Goal: Information Seeking & Learning: Understand process/instructions

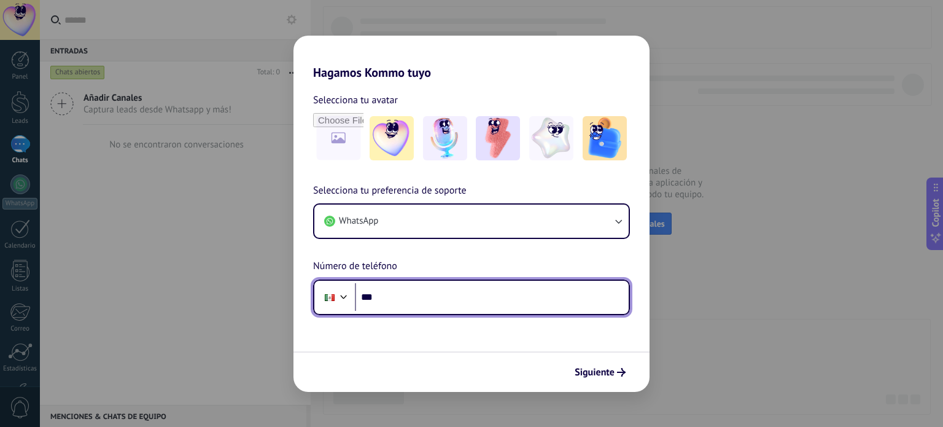
click at [469, 296] on input "***" at bounding box center [492, 297] width 274 height 28
type input "**********"
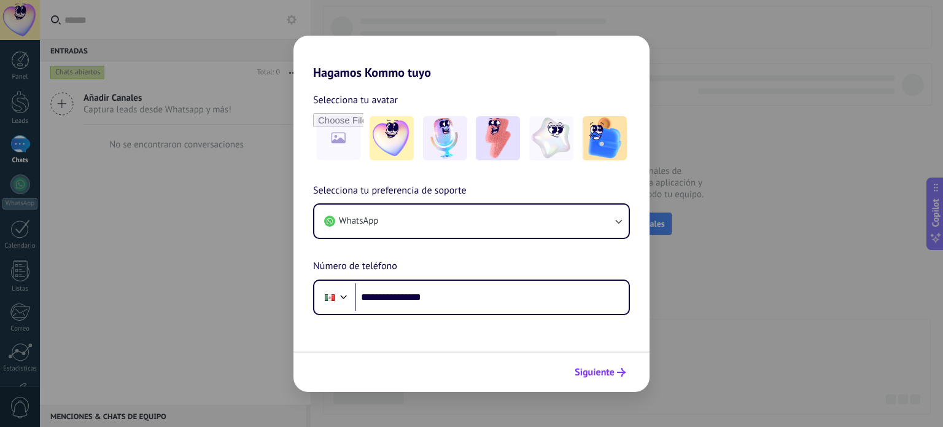
click at [611, 370] on span "Siguiente" at bounding box center [594, 372] width 40 height 9
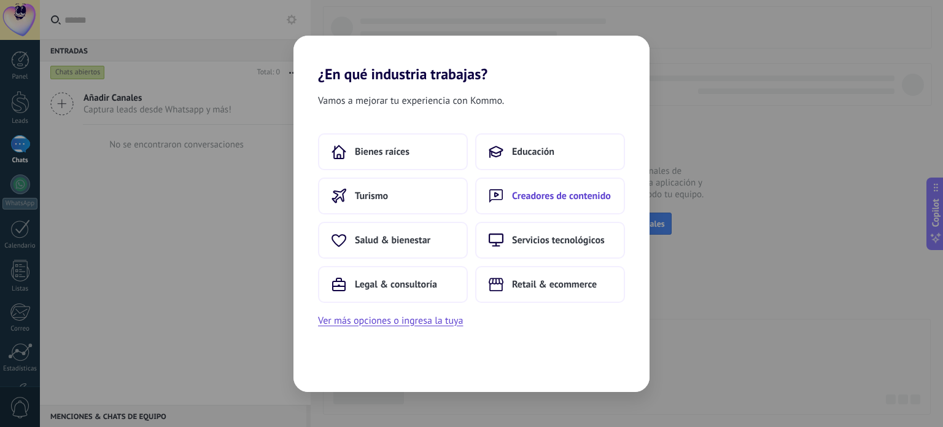
click at [549, 190] on span "Creadores de contenido" at bounding box center [561, 196] width 99 height 12
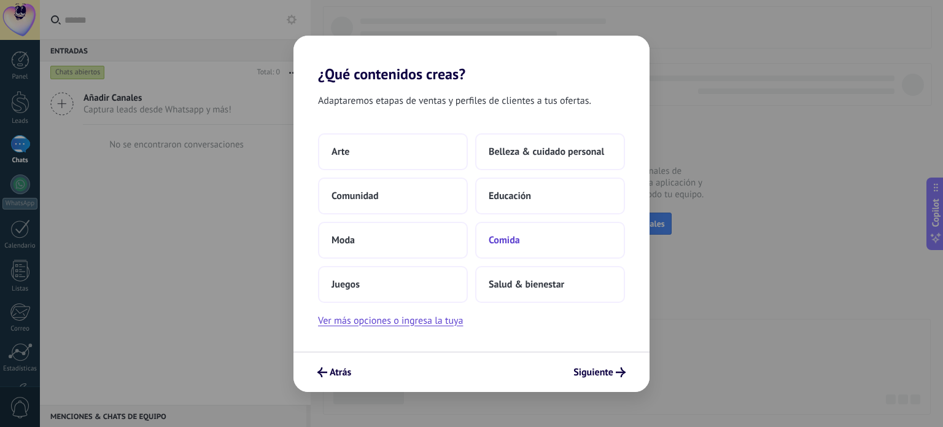
click at [513, 226] on button "Comida" at bounding box center [550, 240] width 150 height 37
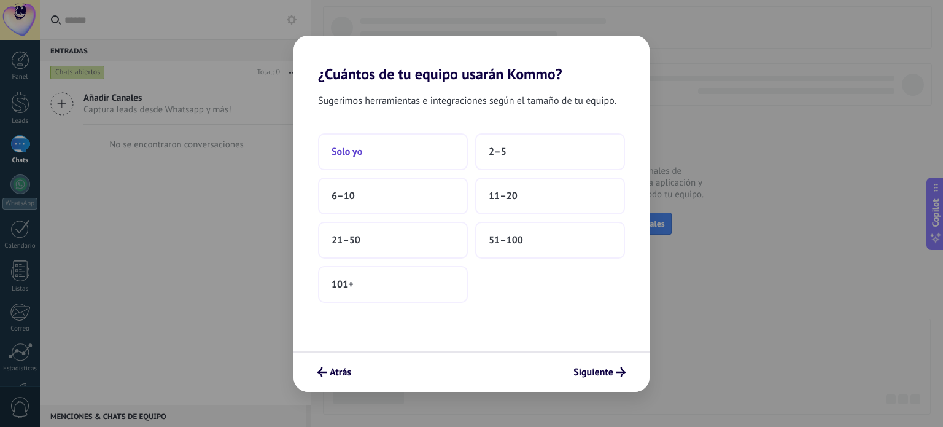
click at [393, 154] on button "Solo yo" at bounding box center [393, 151] width 150 height 37
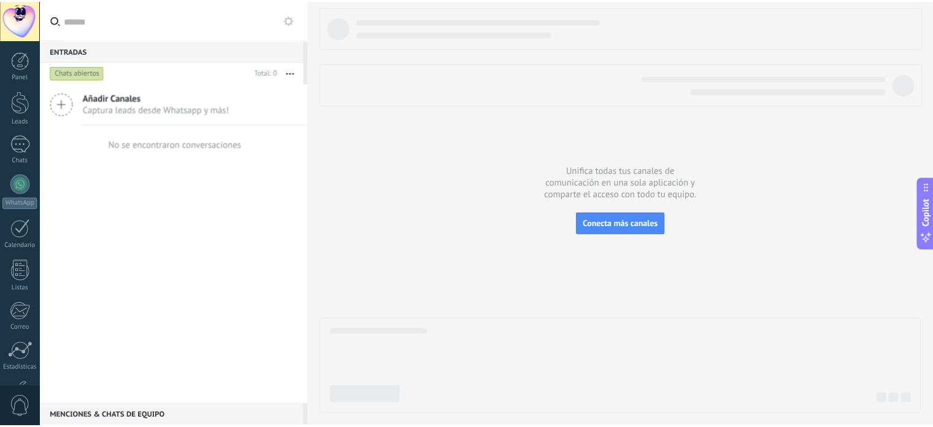
scroll to position [83, 0]
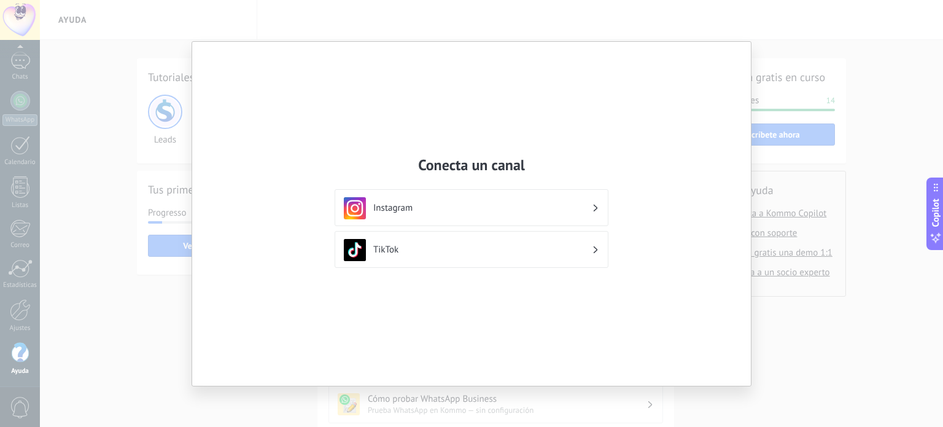
click at [851, 284] on div "Conecta un canal Instagram TikTok" at bounding box center [471, 213] width 943 height 427
click at [414, 207] on h3 "Instagram" at bounding box center [482, 208] width 218 height 12
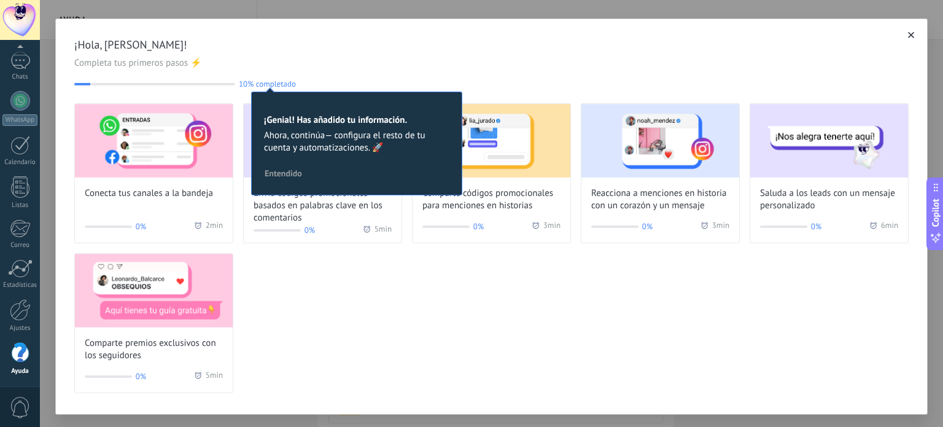
click at [910, 29] on div at bounding box center [911, 35] width 12 height 12
click at [906, 40] on button "button" at bounding box center [911, 35] width 12 height 12
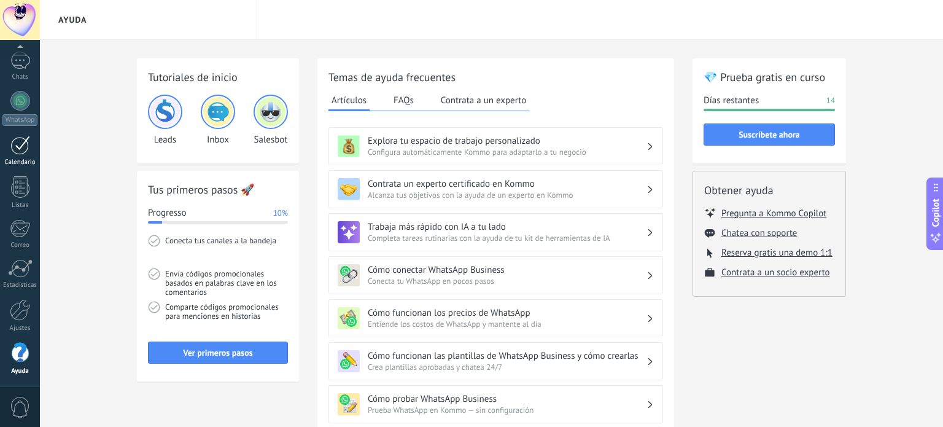
click at [10, 139] on div at bounding box center [20, 145] width 20 height 19
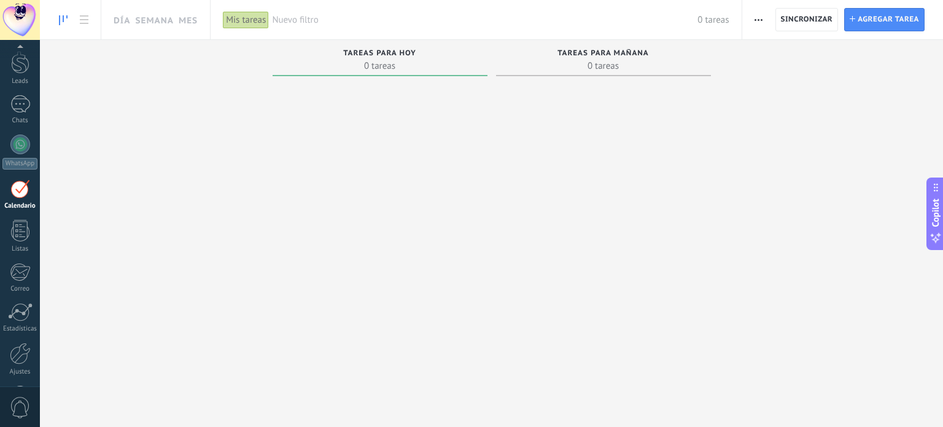
scroll to position [34, 0]
